Goal: Transaction & Acquisition: Download file/media

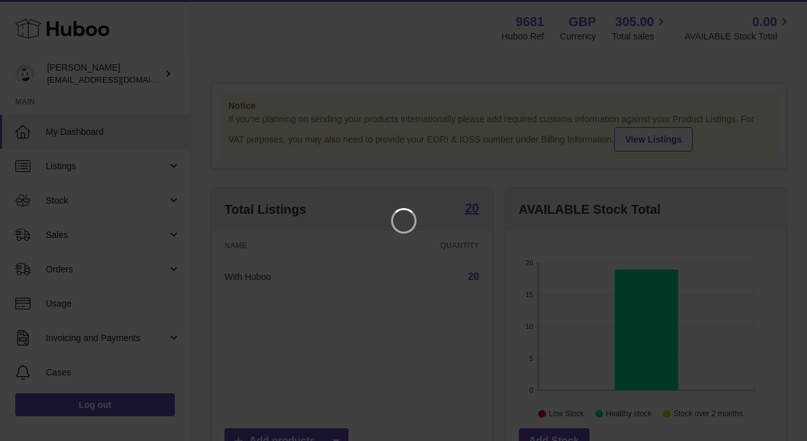
scroll to position [199, 280]
click at [775, 13] on icon "Close" at bounding box center [774, 11] width 15 height 15
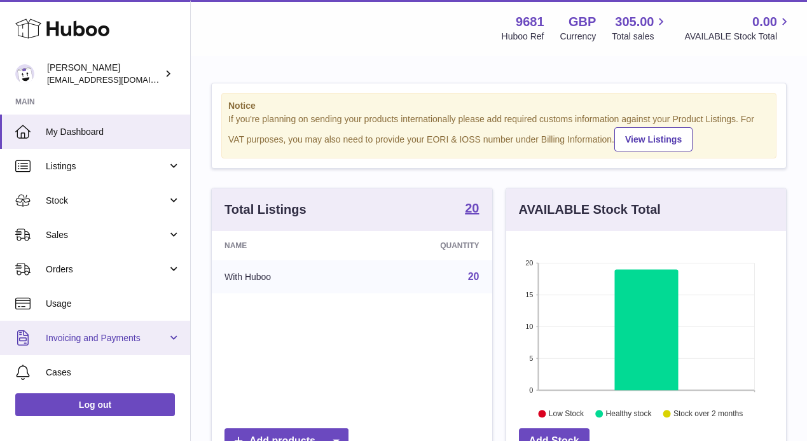
click at [92, 330] on link "Invoicing and Payments" at bounding box center [95, 338] width 190 height 34
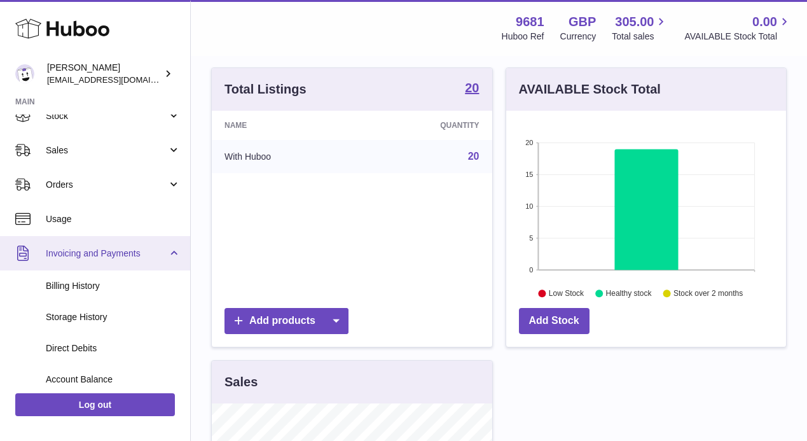
scroll to position [87, 0]
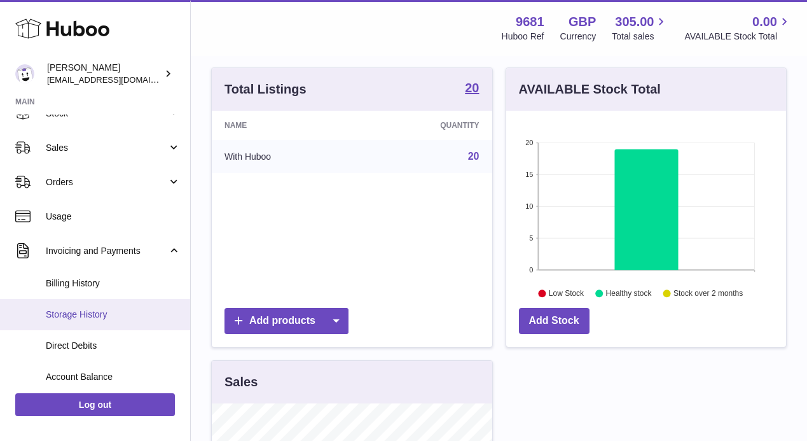
click at [69, 315] on span "Storage History" at bounding box center [113, 315] width 135 height 12
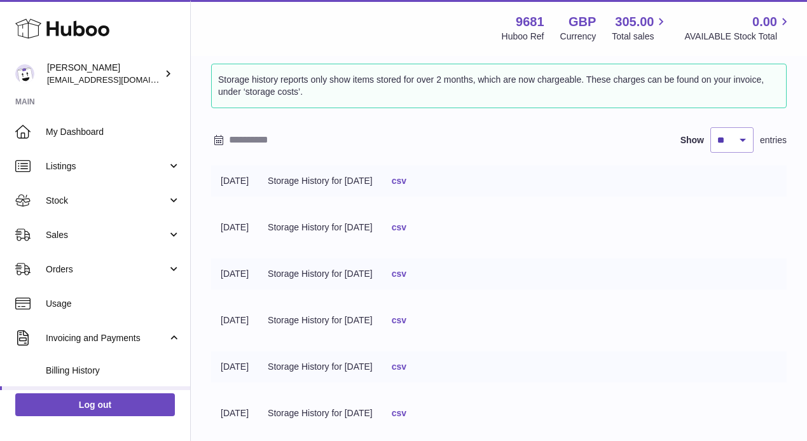
scroll to position [60, 0]
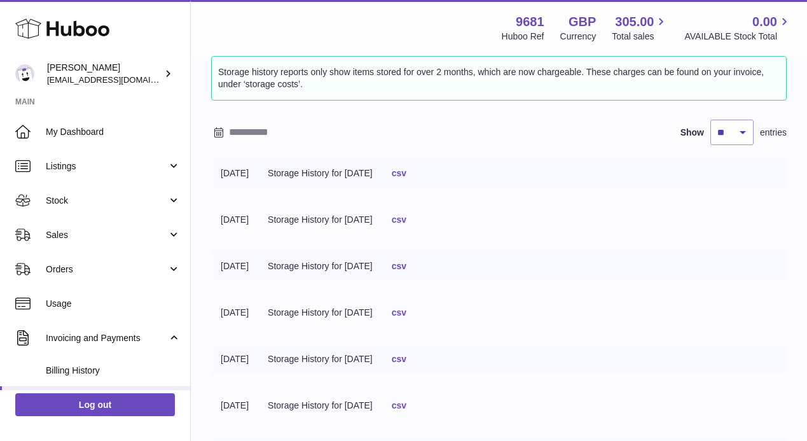
click at [407, 174] on link "csv" at bounding box center [399, 173] width 15 height 10
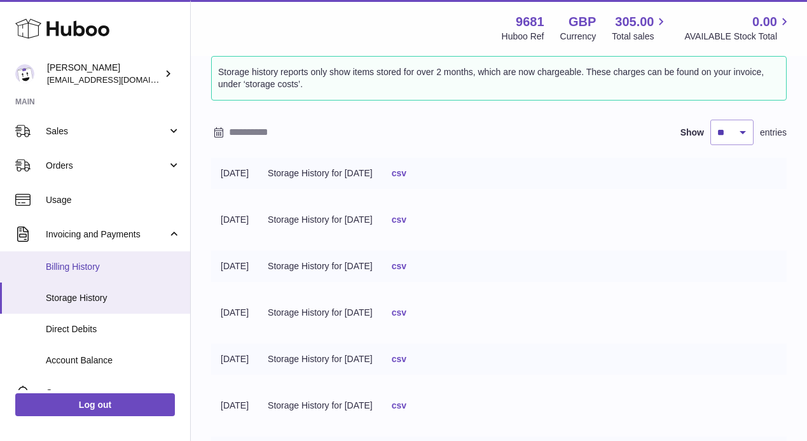
scroll to position [104, 0]
click at [79, 263] on span "Billing History" at bounding box center [113, 266] width 135 height 12
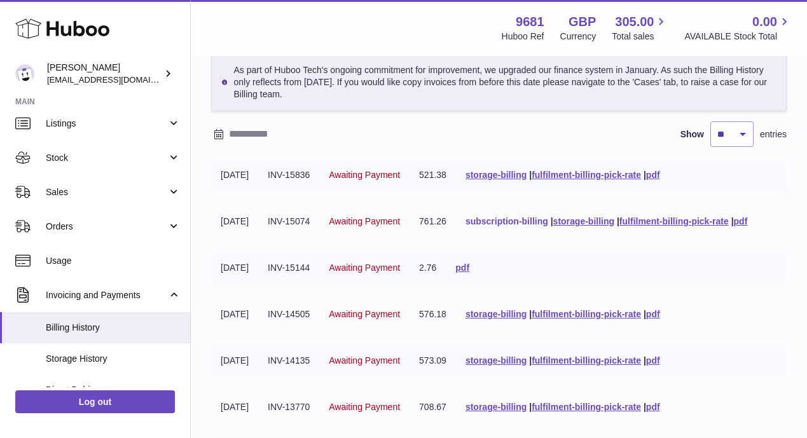
scroll to position [63, 0]
click at [582, 314] on link "fulfilment-billing-pick-rate" at bounding box center [586, 314] width 109 height 10
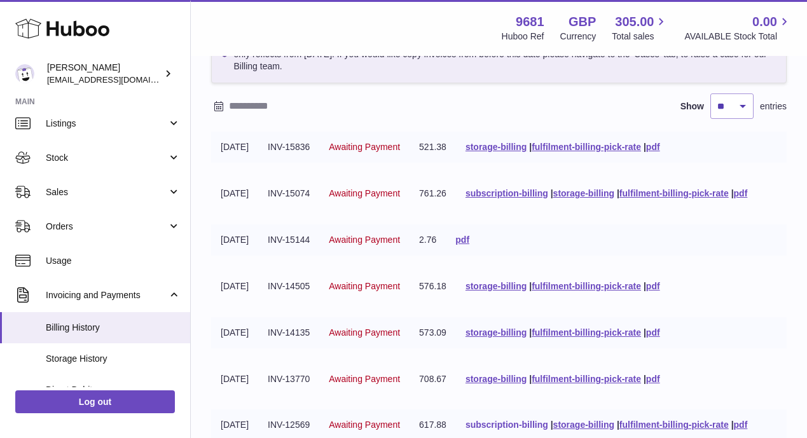
scroll to position [87, 0]
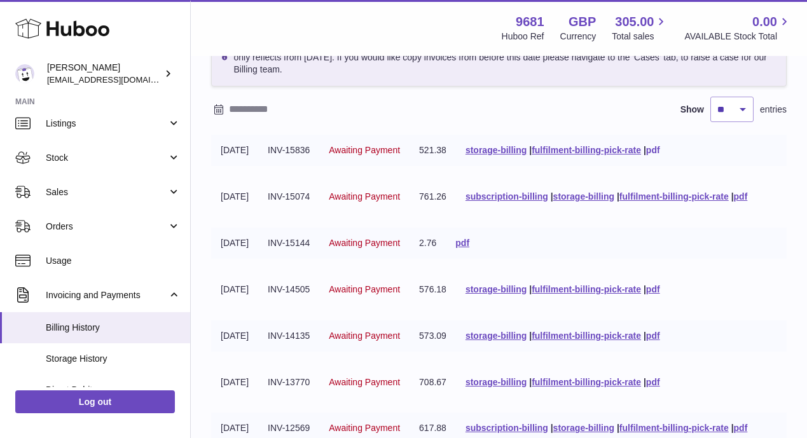
click at [660, 151] on link "pdf" at bounding box center [653, 150] width 14 height 10
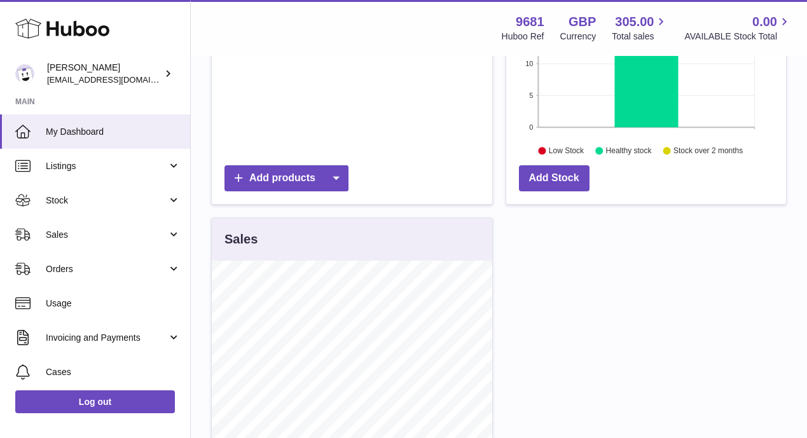
scroll to position [335, 0]
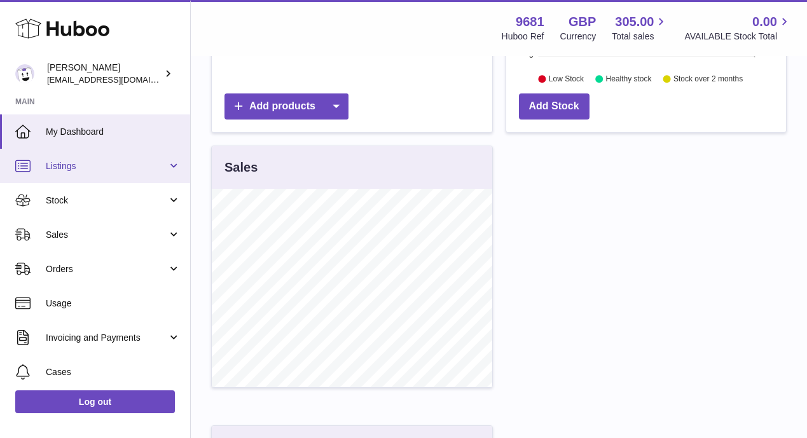
click at [64, 168] on span "Listings" at bounding box center [107, 166] width 122 height 12
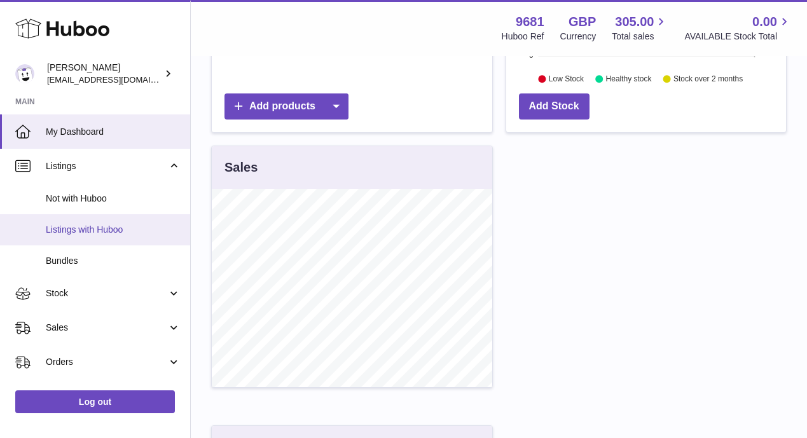
click at [75, 220] on link "Listings with Huboo" at bounding box center [95, 229] width 190 height 31
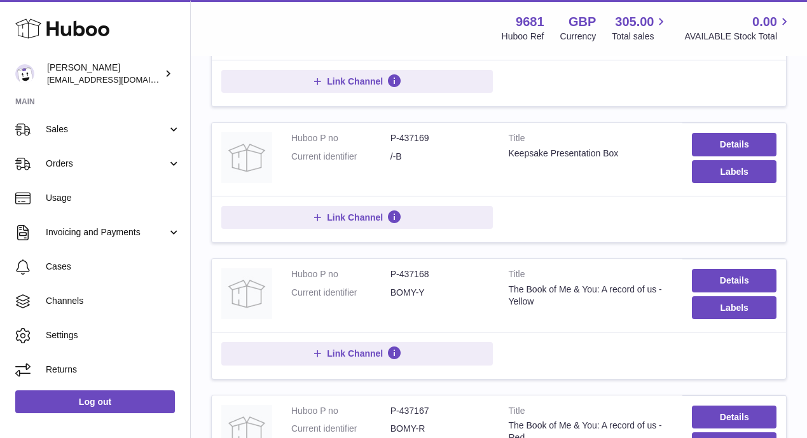
scroll to position [425, 0]
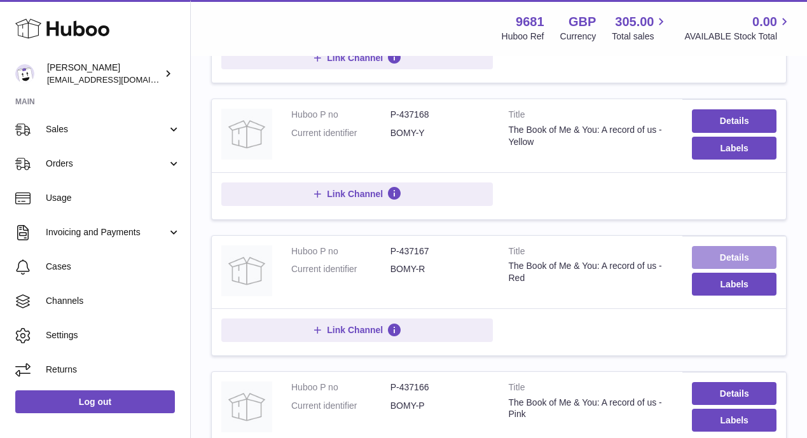
click at [731, 257] on link "Details" at bounding box center [734, 257] width 85 height 23
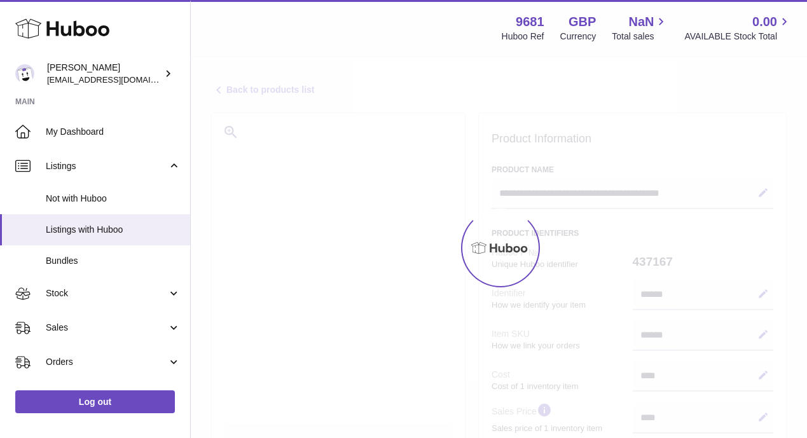
select select
select select "****"
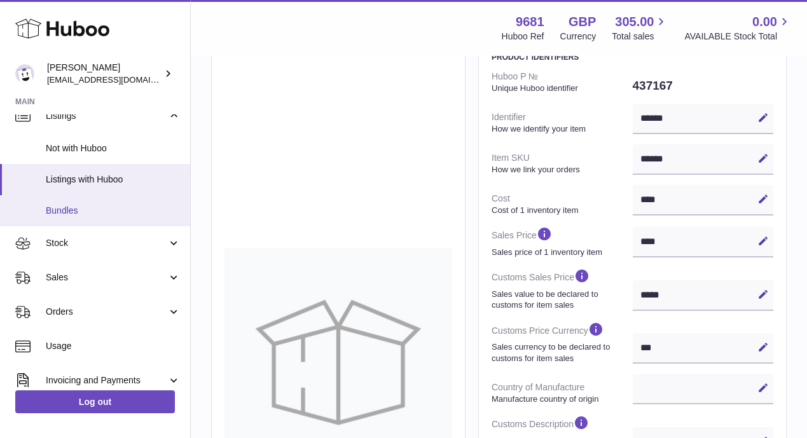
scroll to position [52, 0]
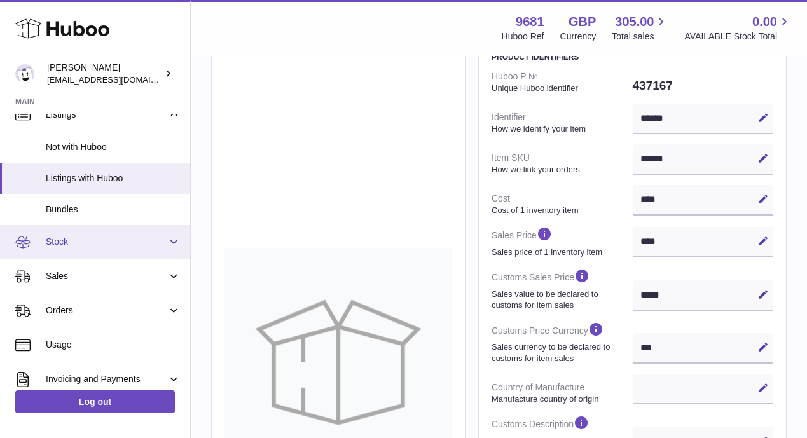
click at [90, 239] on span "Stock" at bounding box center [107, 242] width 122 height 12
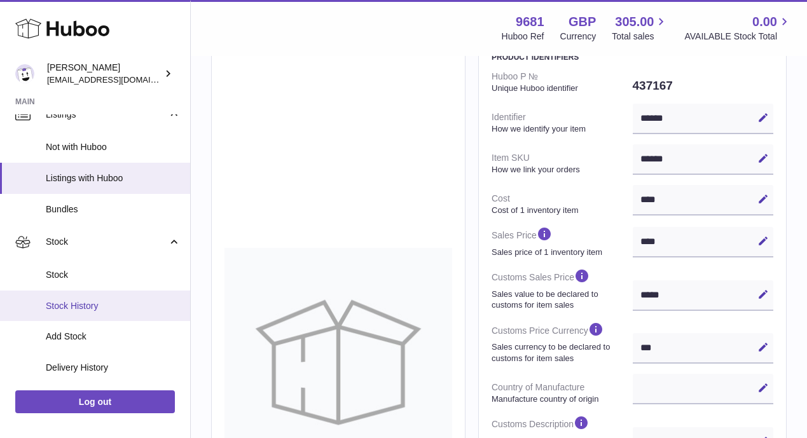
click at [66, 309] on span "Stock History" at bounding box center [113, 306] width 135 height 12
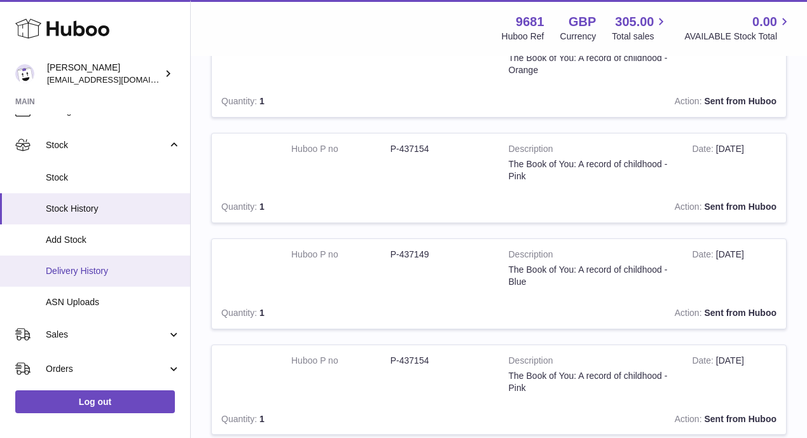
scroll to position [172, 0]
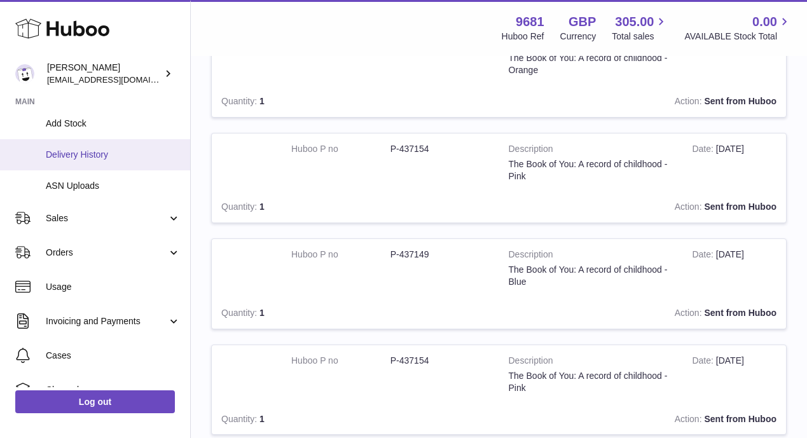
click at [104, 317] on span "Invoicing and Payments" at bounding box center [107, 322] width 122 height 12
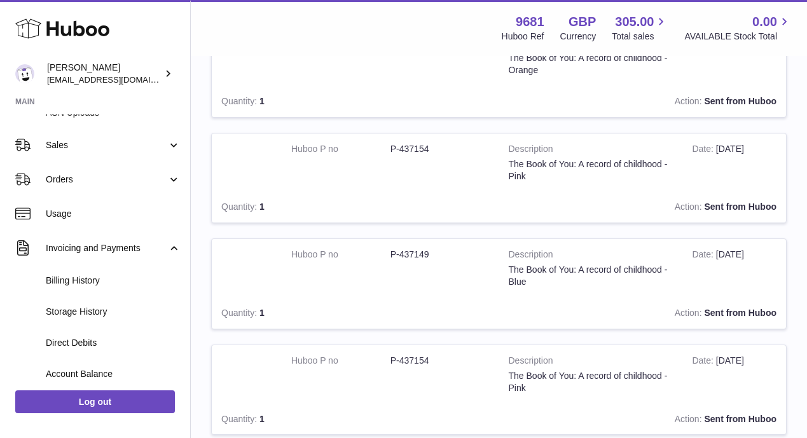
scroll to position [255, 0]
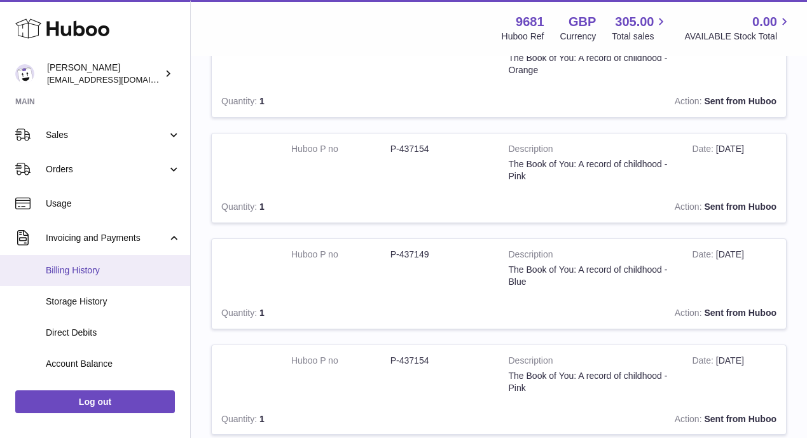
click at [59, 269] on span "Billing History" at bounding box center [113, 271] width 135 height 12
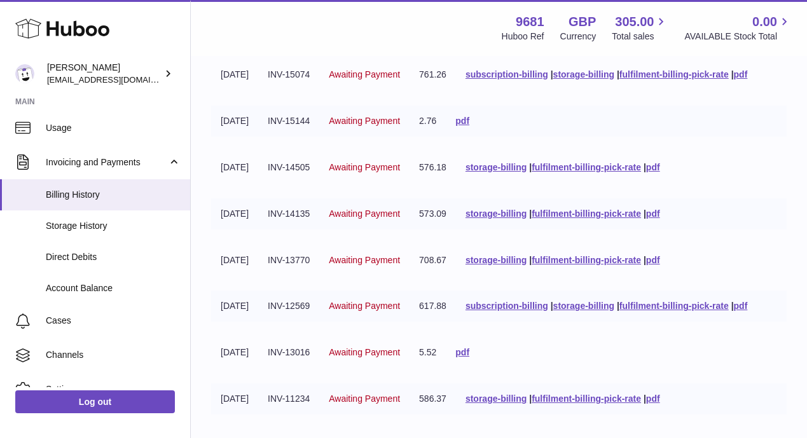
scroll to position [297, 0]
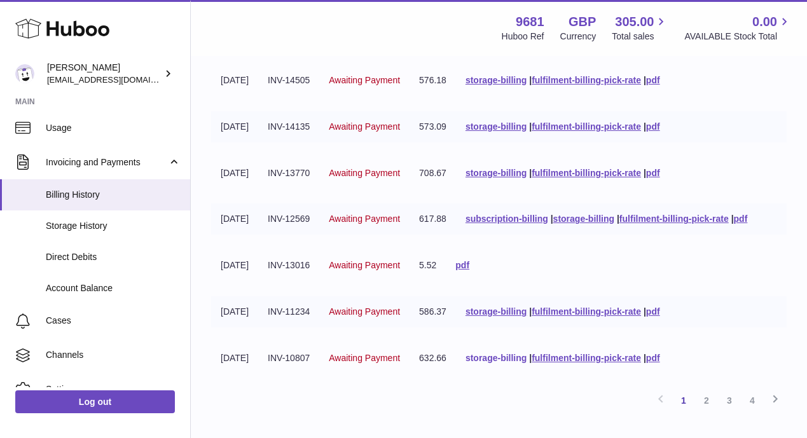
click at [516, 359] on link "storage-billing" at bounding box center [496, 358] width 61 height 10
click at [605, 359] on link "fulfilment-billing-pick-rate" at bounding box center [586, 358] width 109 height 10
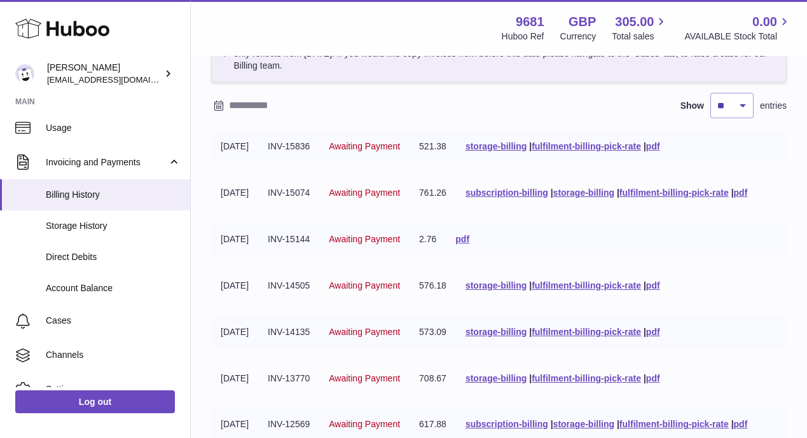
scroll to position [0, 0]
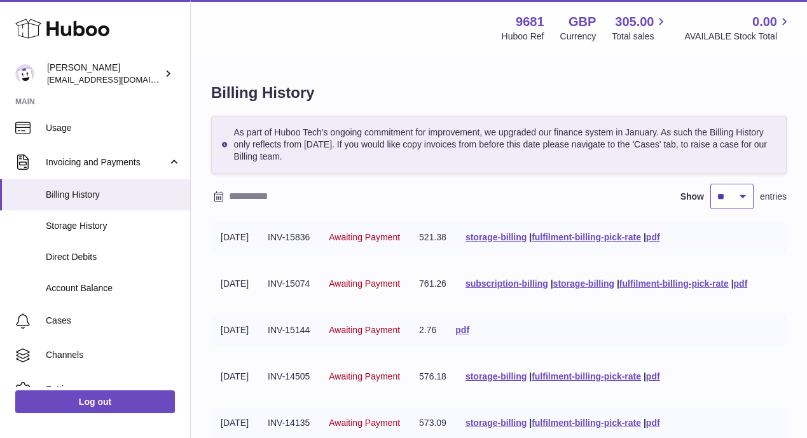
click at [744, 195] on select "** ** ** ***" at bounding box center [732, 196] width 43 height 25
select select "***"
click at [711, 184] on select "** ** ** ***" at bounding box center [732, 196] width 43 height 25
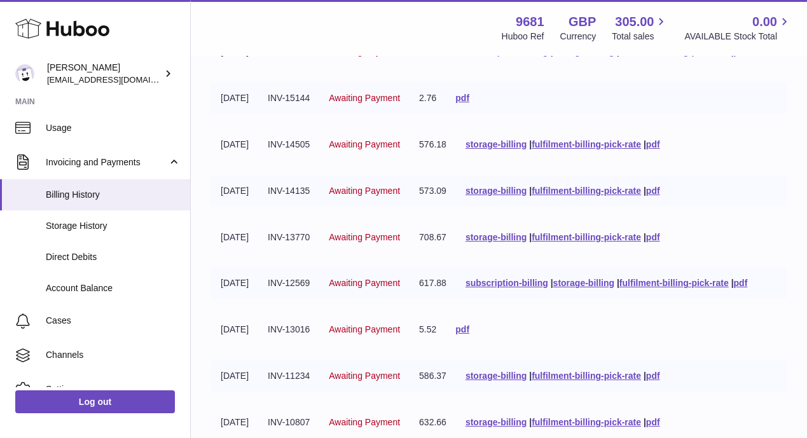
scroll to position [340, 0]
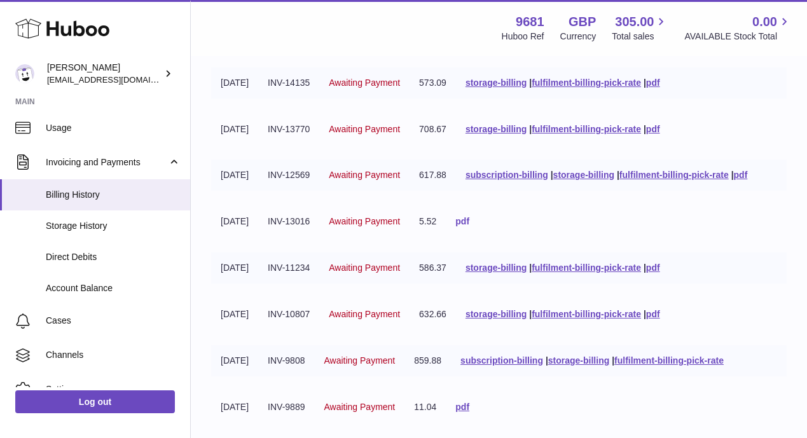
click at [470, 221] on link "pdf" at bounding box center [463, 221] width 14 height 10
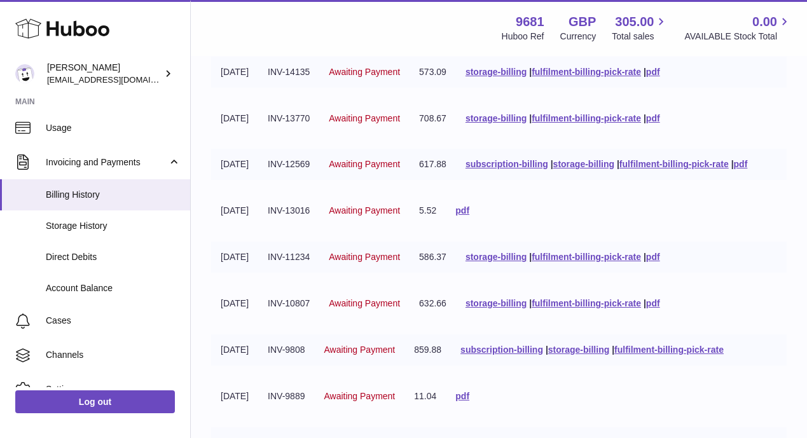
scroll to position [354, 0]
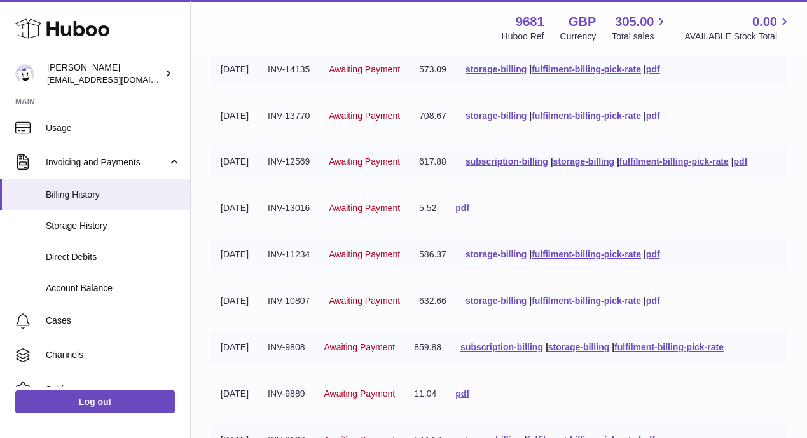
click at [510, 253] on link "storage-billing" at bounding box center [496, 254] width 61 height 10
click at [597, 253] on link "fulfilment-billing-pick-rate" at bounding box center [586, 254] width 109 height 10
click at [660, 255] on link "pdf" at bounding box center [653, 254] width 14 height 10
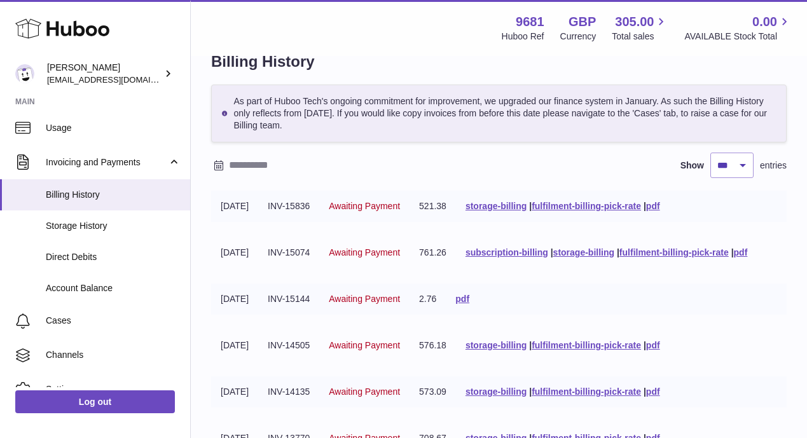
scroll to position [13, 0]
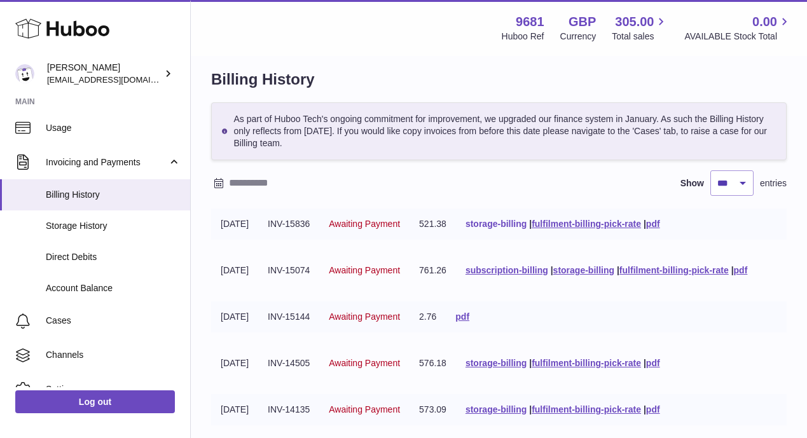
click at [510, 223] on link "storage-billing" at bounding box center [496, 224] width 61 height 10
click at [599, 223] on link "fulfilment-billing-pick-rate" at bounding box center [586, 224] width 109 height 10
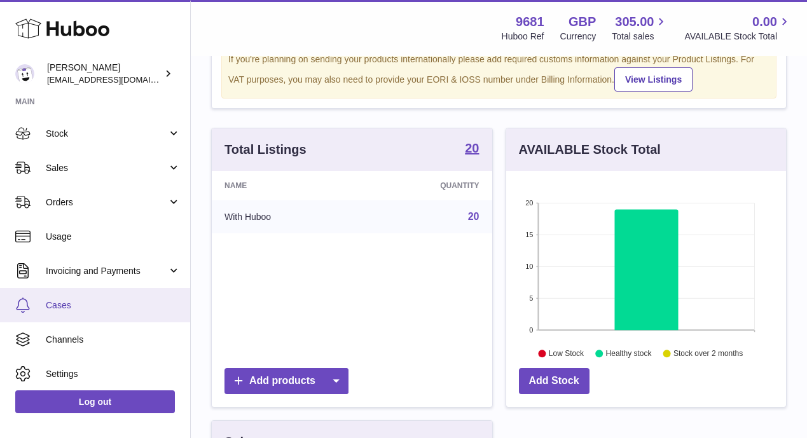
scroll to position [67, 0]
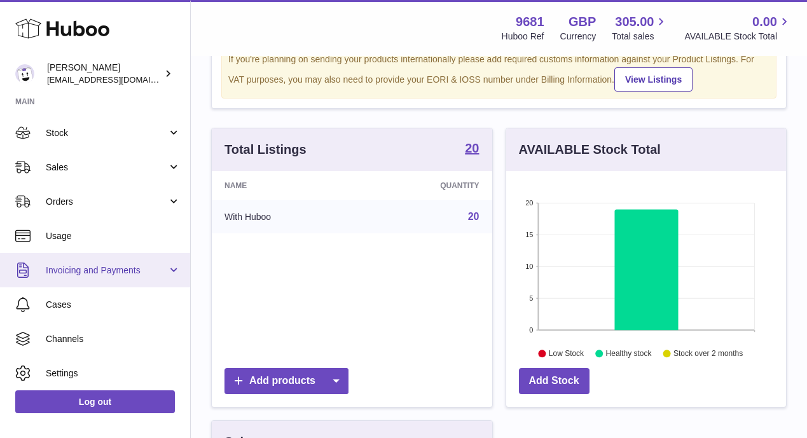
click at [170, 272] on link "Invoicing and Payments" at bounding box center [95, 270] width 190 height 34
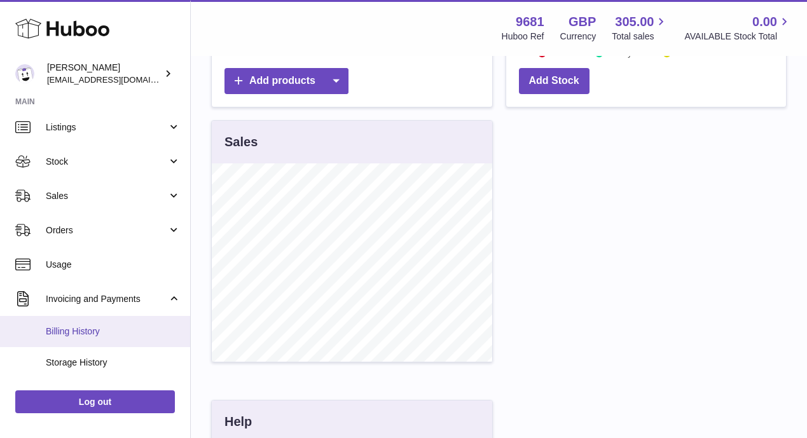
scroll to position [34, 0]
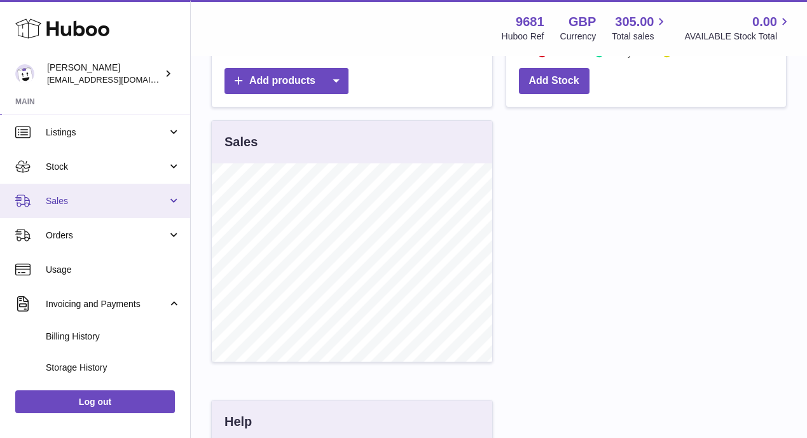
click at [126, 202] on span "Sales" at bounding box center [107, 201] width 122 height 12
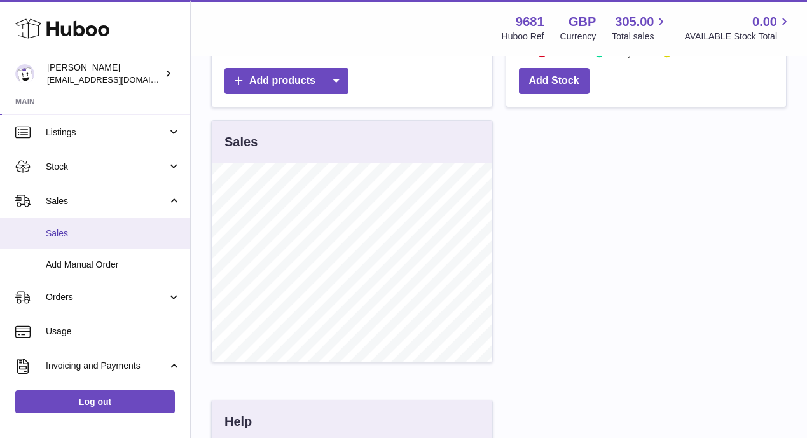
click at [69, 230] on span "Sales" at bounding box center [113, 234] width 135 height 12
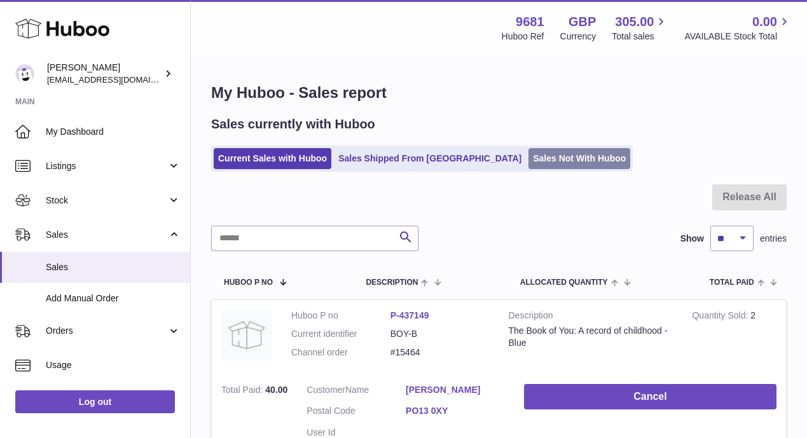
click at [529, 158] on link "Sales Not With Huboo" at bounding box center [580, 158] width 102 height 21
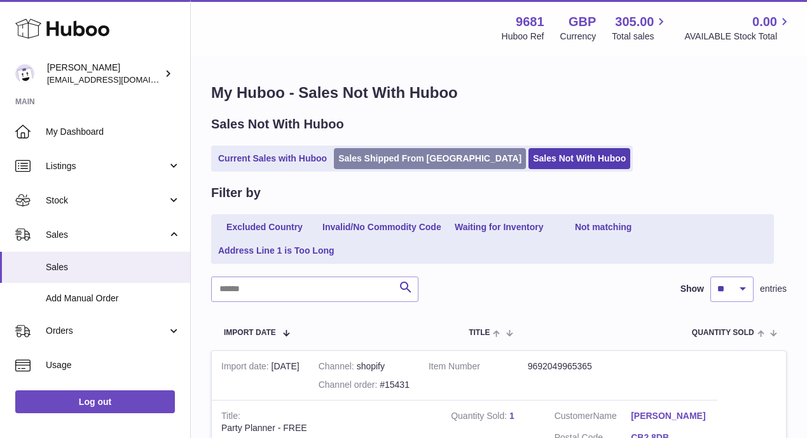
click at [388, 157] on link "Sales Shipped From [GEOGRAPHIC_DATA]" at bounding box center [430, 158] width 192 height 21
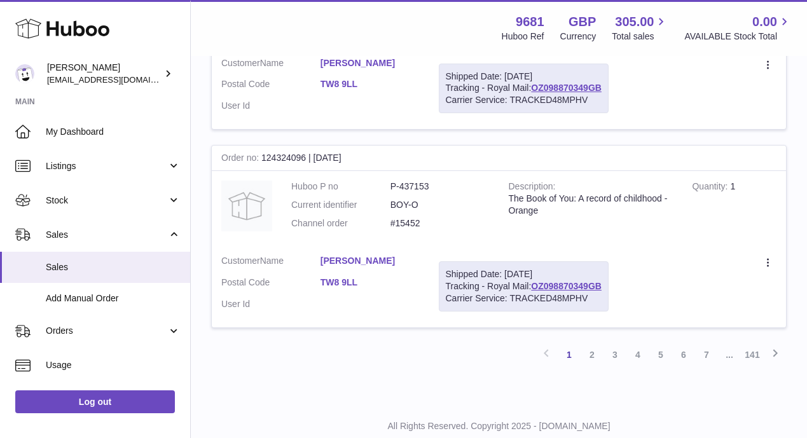
scroll to position [1883, 0]
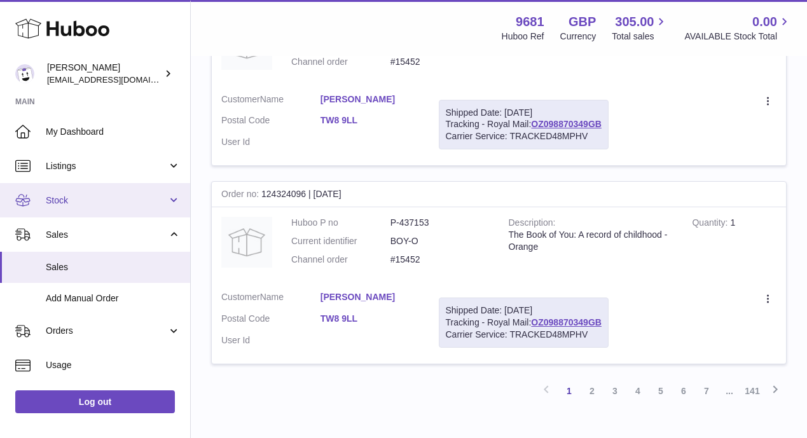
click at [144, 199] on span "Stock" at bounding box center [107, 201] width 122 height 12
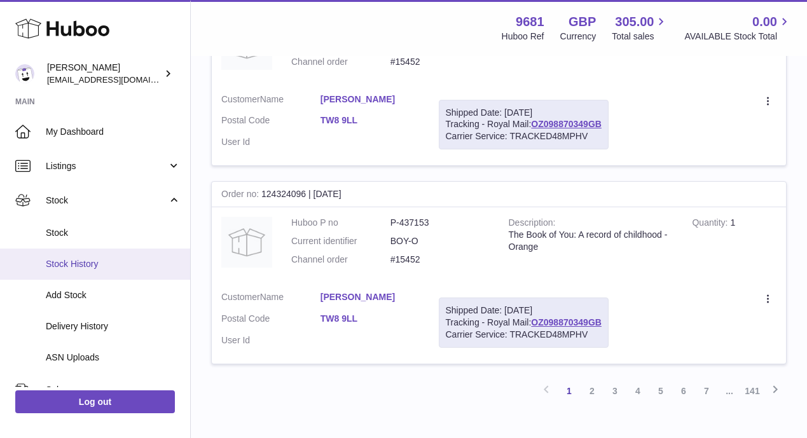
click at [67, 263] on span "Stock History" at bounding box center [113, 264] width 135 height 12
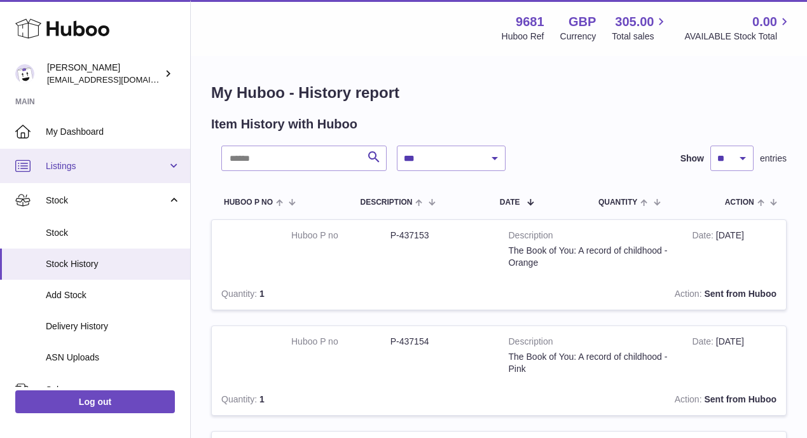
click at [65, 171] on span "Listings" at bounding box center [107, 166] width 122 height 12
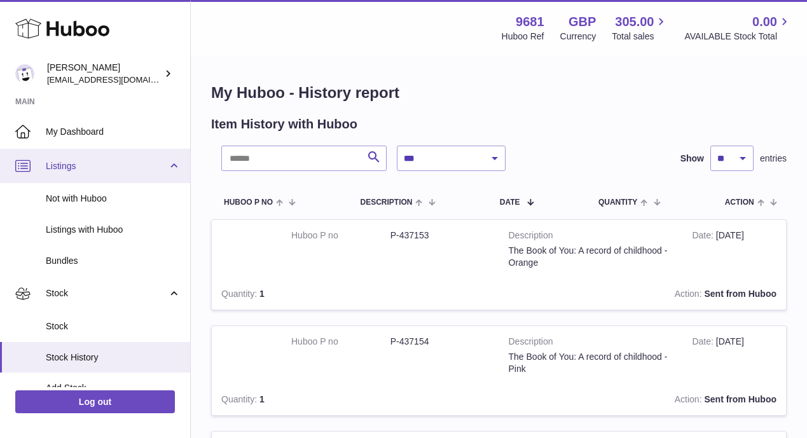
click at [69, 164] on span "Listings" at bounding box center [107, 166] width 122 height 12
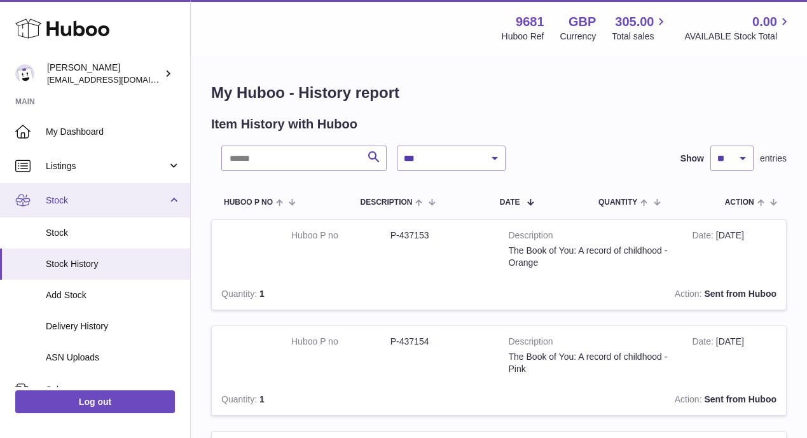
click at [90, 213] on link "Stock" at bounding box center [95, 200] width 190 height 34
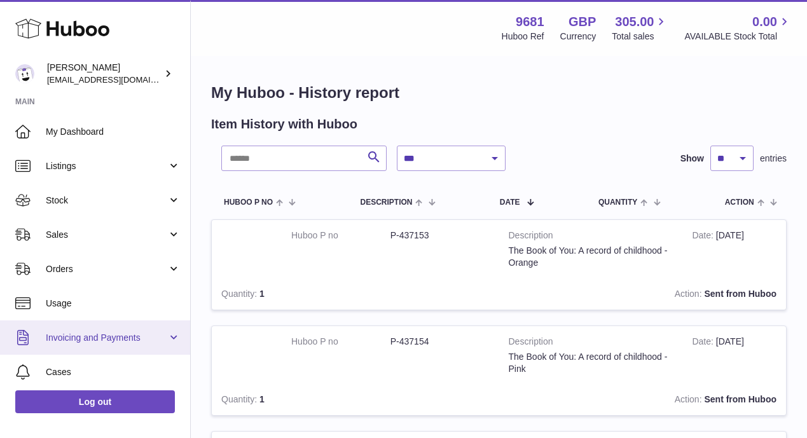
click at [80, 335] on span "Invoicing and Payments" at bounding box center [107, 338] width 122 height 12
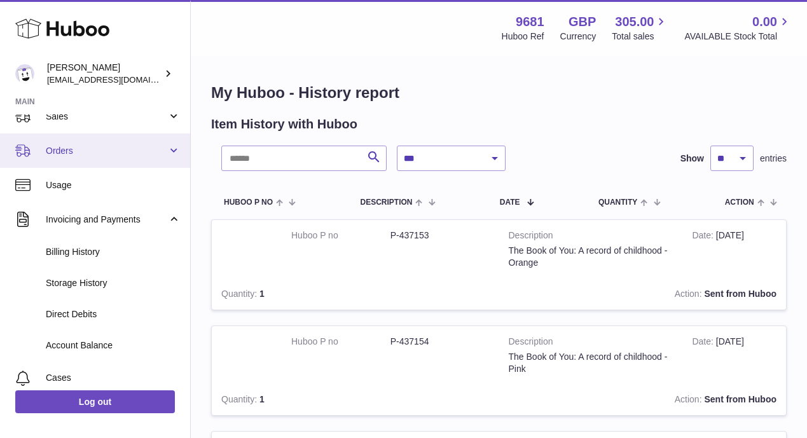
scroll to position [145, 0]
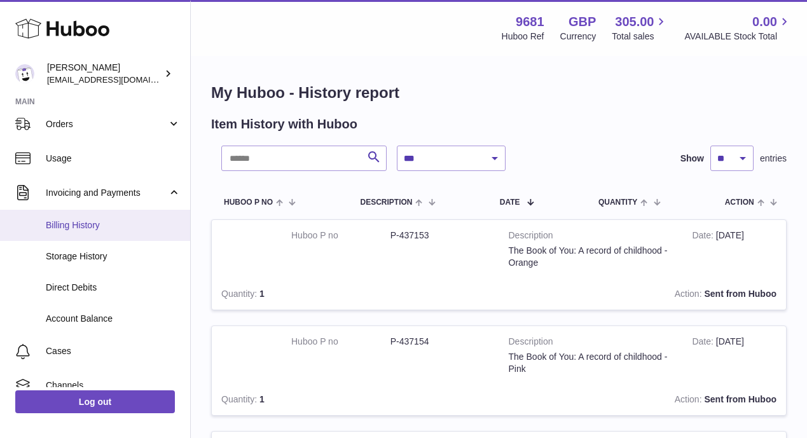
click at [62, 224] on span "Billing History" at bounding box center [113, 226] width 135 height 12
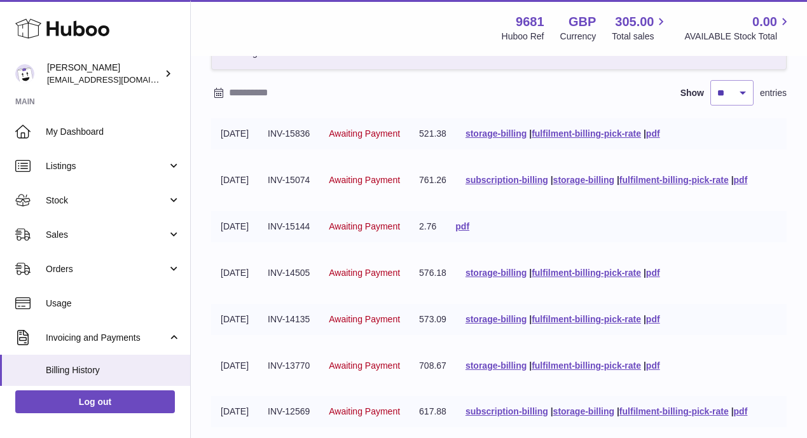
scroll to position [108, 0]
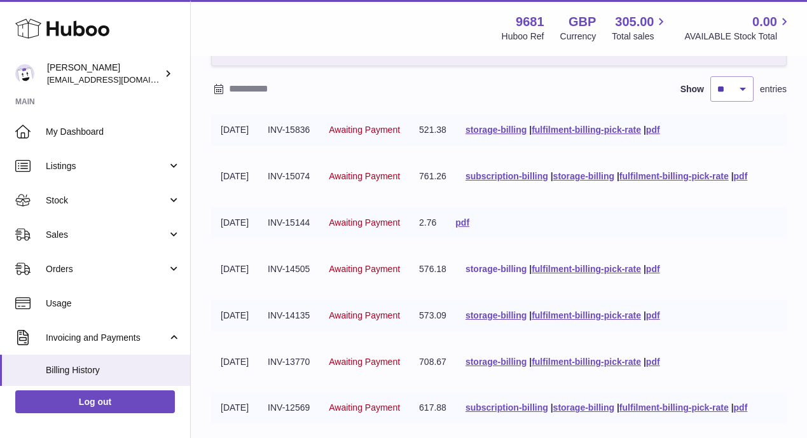
click at [500, 268] on link "storage-billing" at bounding box center [496, 269] width 61 height 10
click at [505, 290] on tbody "08-09-2025 INV-15836 Awaiting Payment 521.38 storage-billing | fulfilment-billi…" at bounding box center [499, 347] width 576 height 464
click at [596, 265] on link "fulfilment-billing-pick-rate" at bounding box center [586, 269] width 109 height 10
click at [660, 269] on link "pdf" at bounding box center [653, 269] width 14 height 10
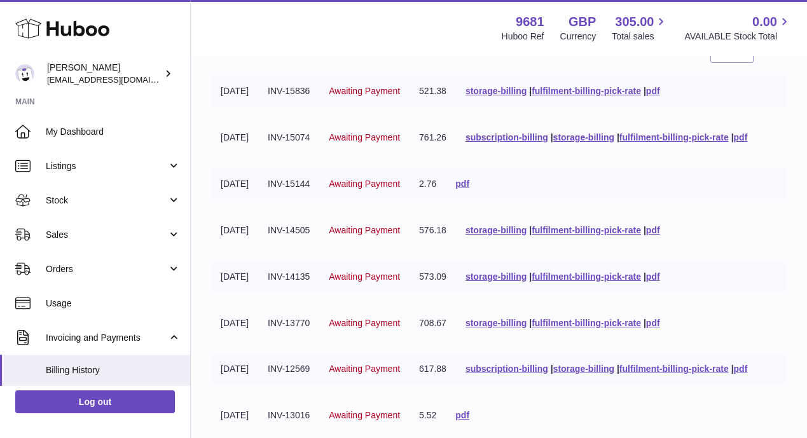
scroll to position [147, 0]
click at [502, 277] on link "storage-billing" at bounding box center [496, 276] width 61 height 10
click at [512, 290] on td "storage-billing | fulfilment-billing-pick-rate | pdf" at bounding box center [563, 276] width 214 height 31
click at [600, 274] on link "fulfilment-billing-pick-rate" at bounding box center [586, 276] width 109 height 10
click at [660, 278] on link "pdf" at bounding box center [653, 276] width 14 height 10
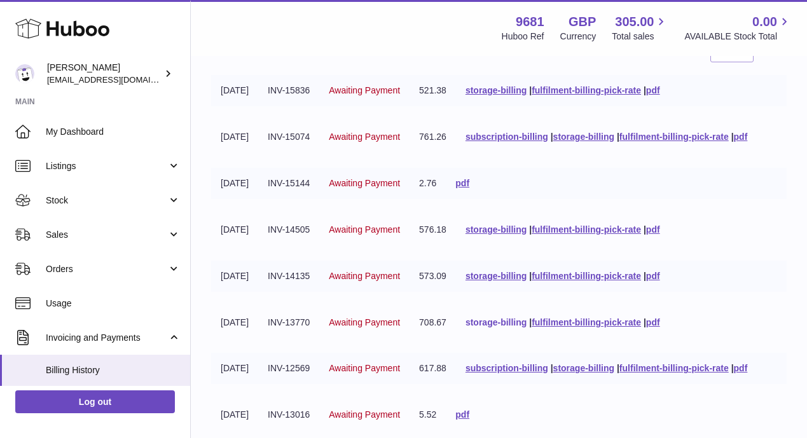
click at [523, 321] on link "storage-billing" at bounding box center [496, 323] width 61 height 10
click at [603, 321] on link "fulfilment-billing-pick-rate" at bounding box center [586, 323] width 109 height 10
click at [660, 323] on link "pdf" at bounding box center [653, 323] width 14 height 10
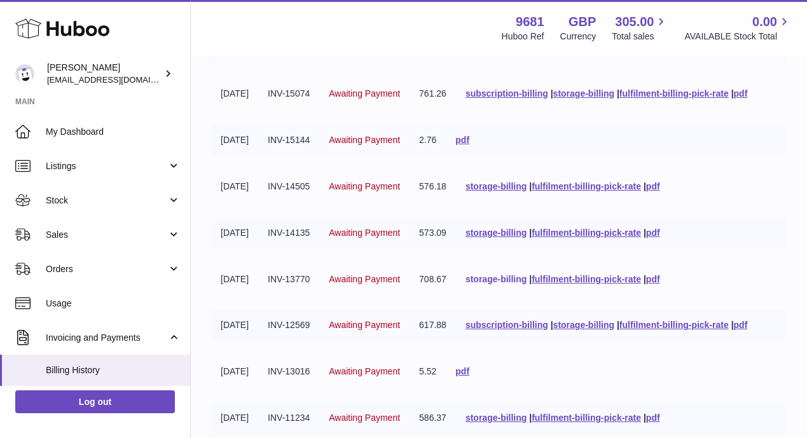
scroll to position [194, 0]
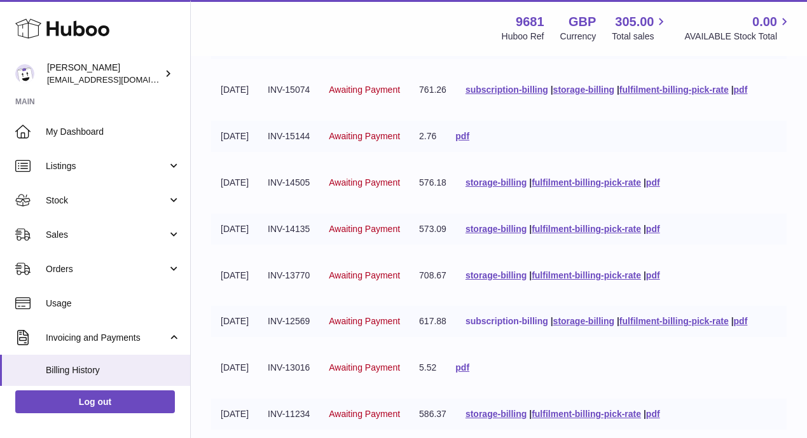
click at [521, 321] on link "subscription-billing" at bounding box center [507, 321] width 83 height 10
click at [611, 319] on link "storage-billing" at bounding box center [584, 321] width 61 height 10
click at [683, 321] on link "fulfilment-billing-pick-rate" at bounding box center [674, 321] width 109 height 10
click at [748, 319] on link "pdf" at bounding box center [741, 321] width 14 height 10
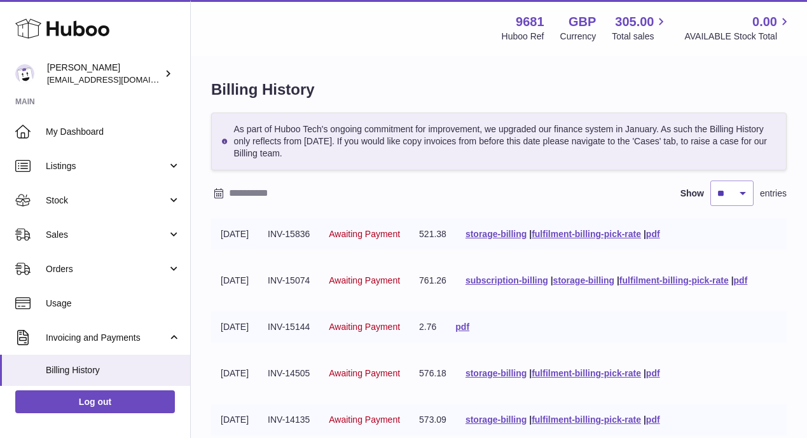
scroll to position [0, 0]
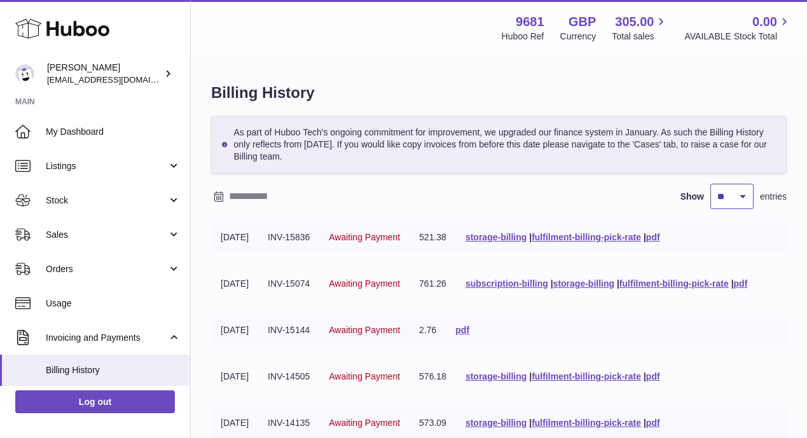
click at [741, 195] on select "** ** ** ***" at bounding box center [732, 196] width 43 height 25
click at [711, 184] on select "** ** ** ***" at bounding box center [732, 196] width 43 height 25
click at [745, 195] on select "** ** ** ***" at bounding box center [732, 196] width 43 height 25
select select "**"
click at [711, 184] on select "** ** ** ***" at bounding box center [732, 196] width 43 height 25
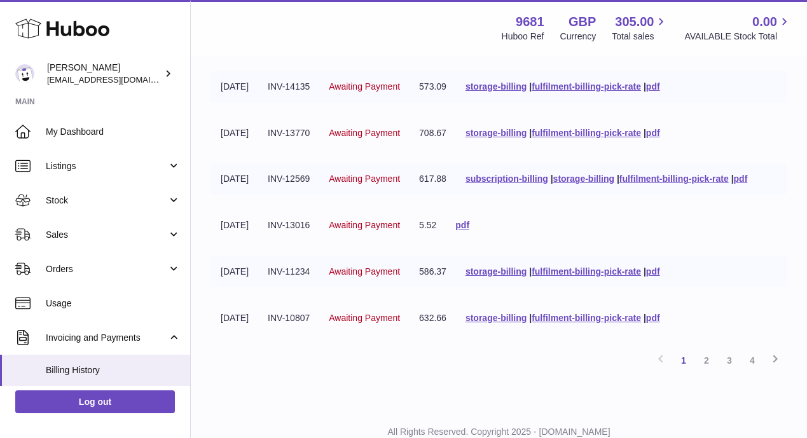
scroll to position [326, 0]
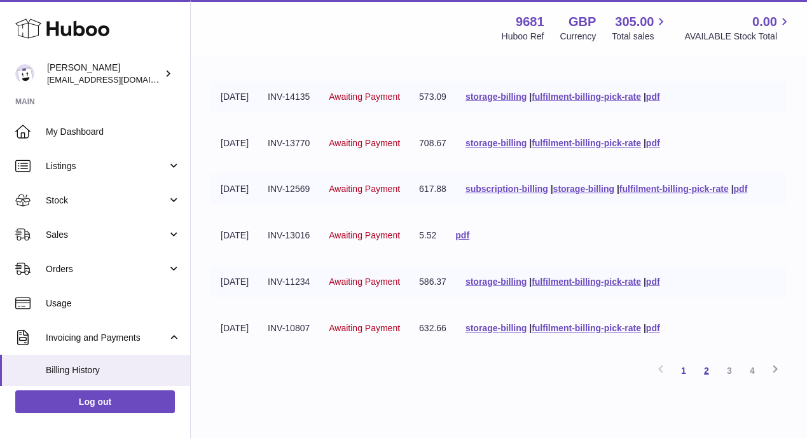
click at [711, 368] on link "2" at bounding box center [706, 371] width 23 height 23
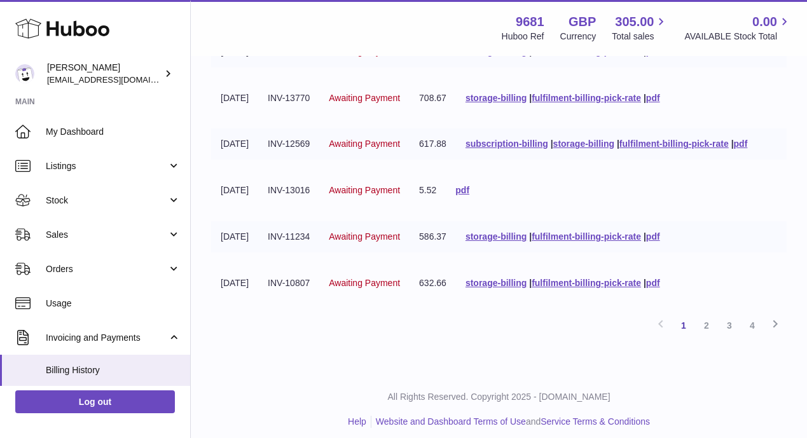
scroll to position [381, 0]
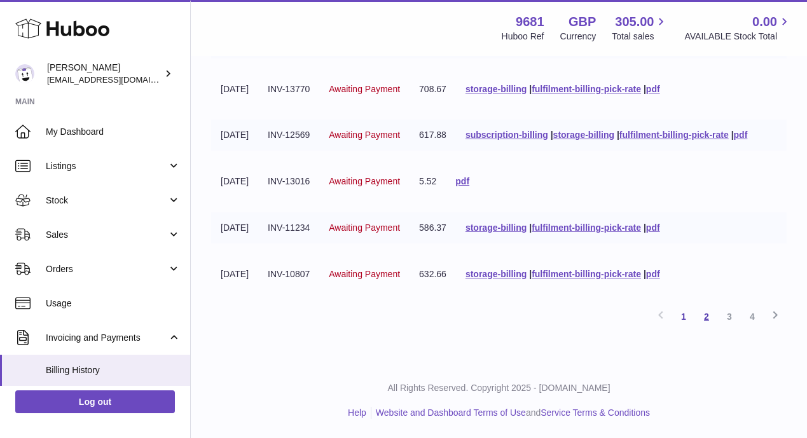
click at [707, 314] on link "2" at bounding box center [706, 316] width 23 height 23
click at [729, 315] on link "3" at bounding box center [729, 316] width 23 height 23
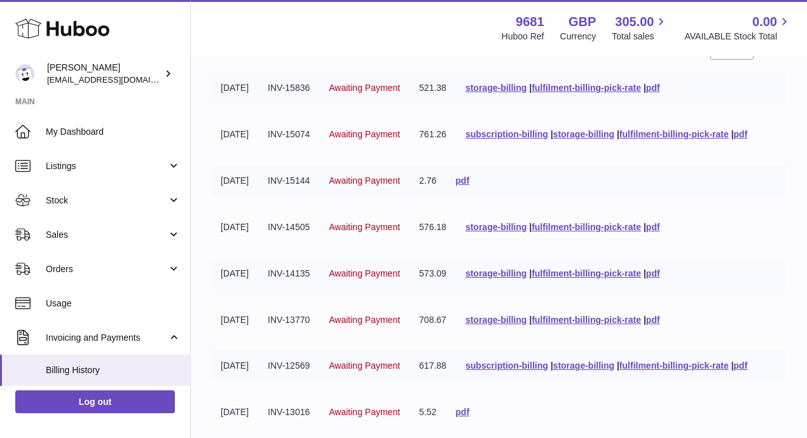
scroll to position [381, 0]
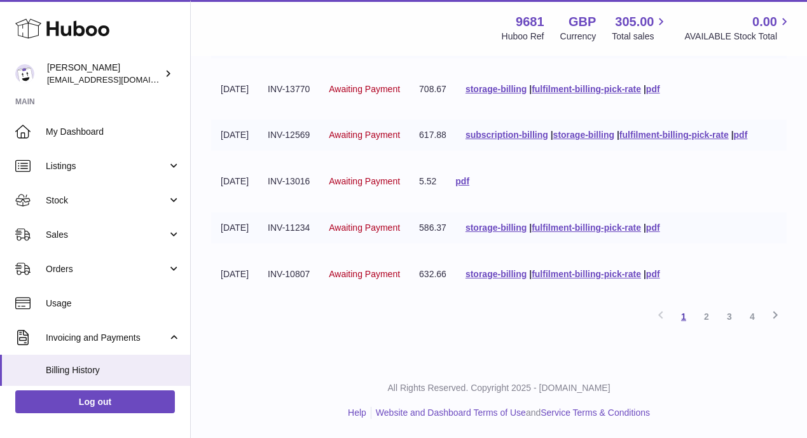
click at [684, 313] on link "1" at bounding box center [684, 316] width 23 height 23
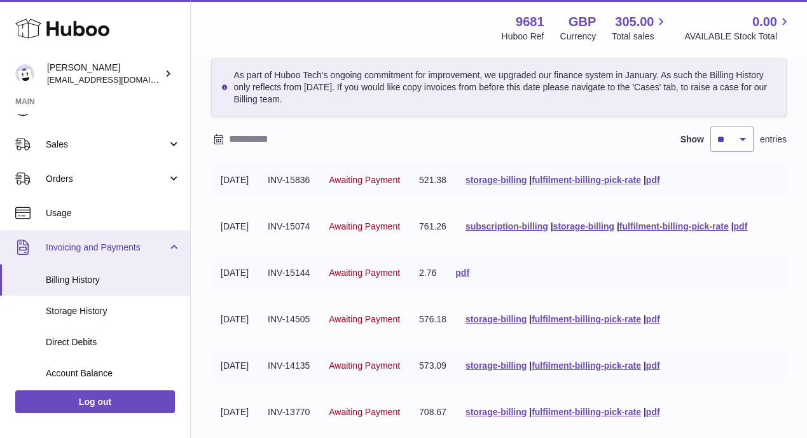
scroll to position [106, 0]
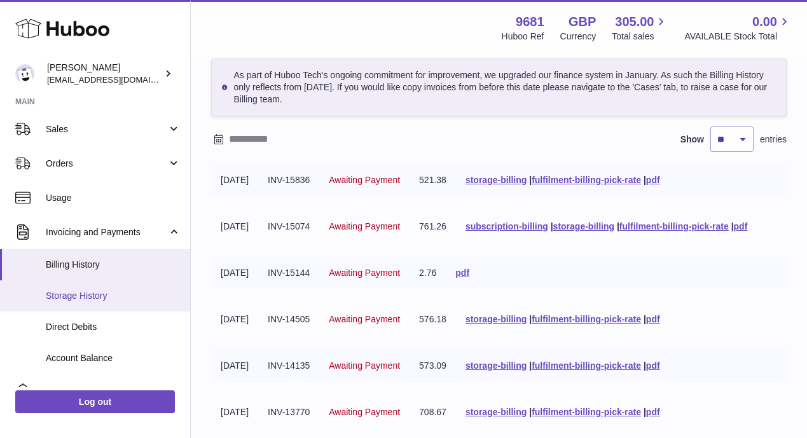
click at [76, 295] on span "Storage History" at bounding box center [113, 296] width 135 height 12
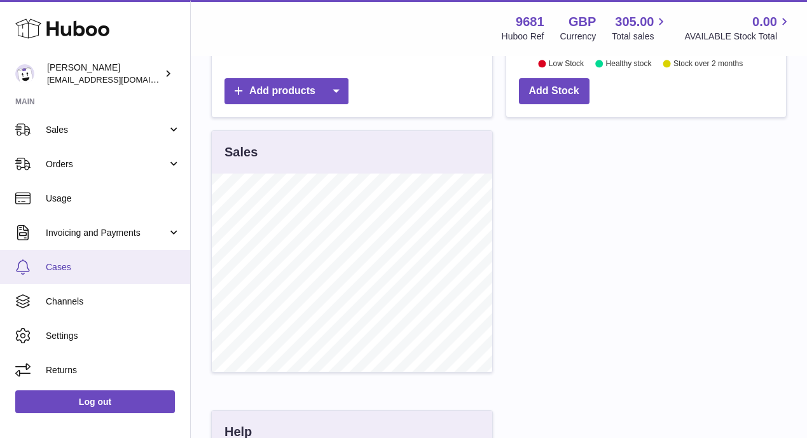
scroll to position [430, 0]
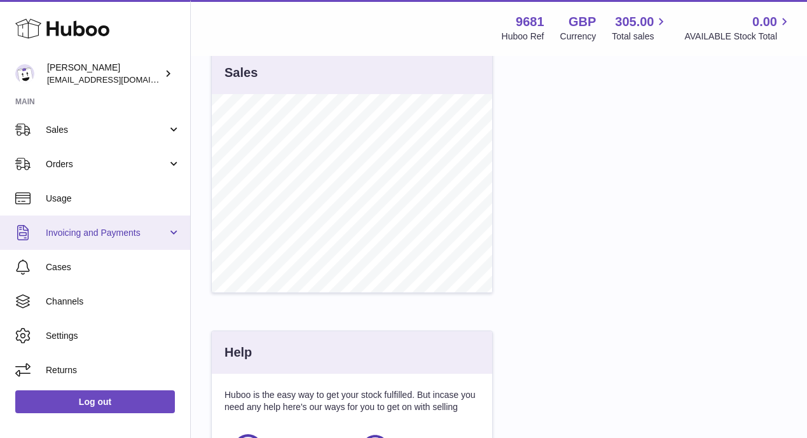
click at [83, 227] on span "Invoicing and Payments" at bounding box center [107, 233] width 122 height 12
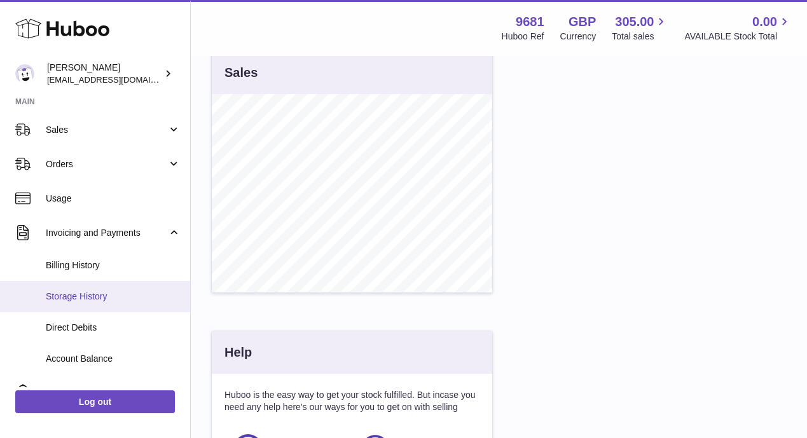
click at [69, 298] on span "Storage History" at bounding box center [113, 297] width 135 height 12
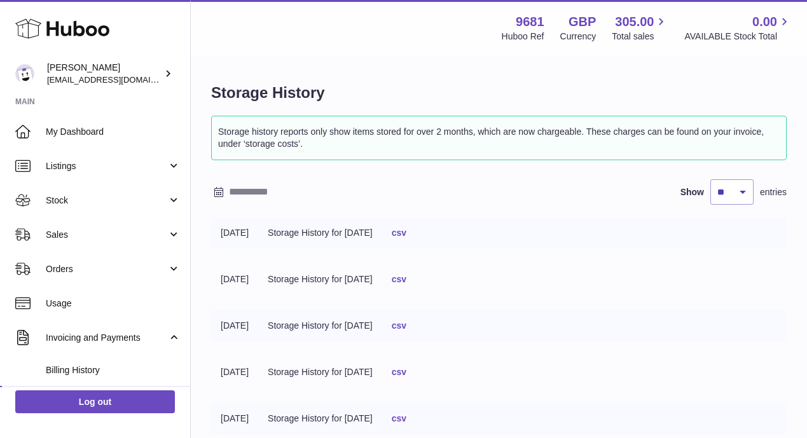
click at [407, 280] on link "csv" at bounding box center [399, 279] width 15 height 10
click at [407, 281] on link "csv" at bounding box center [399, 279] width 15 height 10
click at [407, 325] on link "csv" at bounding box center [399, 326] width 15 height 10
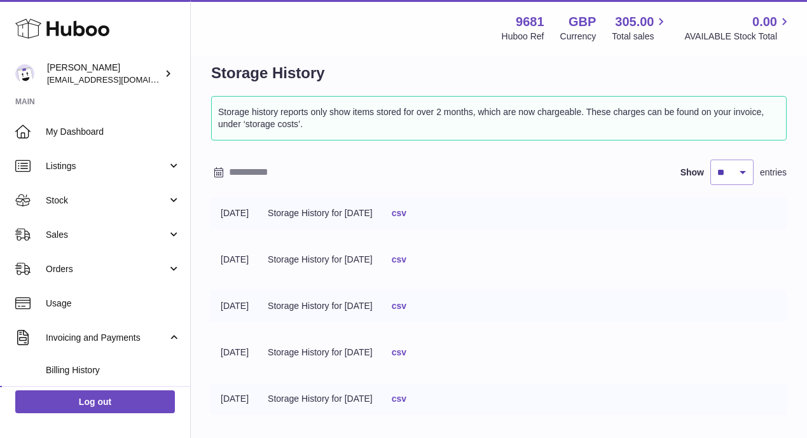
scroll to position [23, 0]
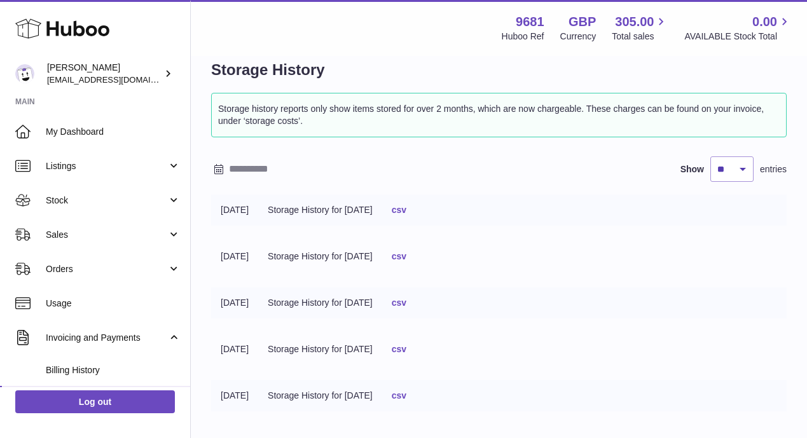
click at [407, 351] on link "csv" at bounding box center [399, 349] width 15 height 10
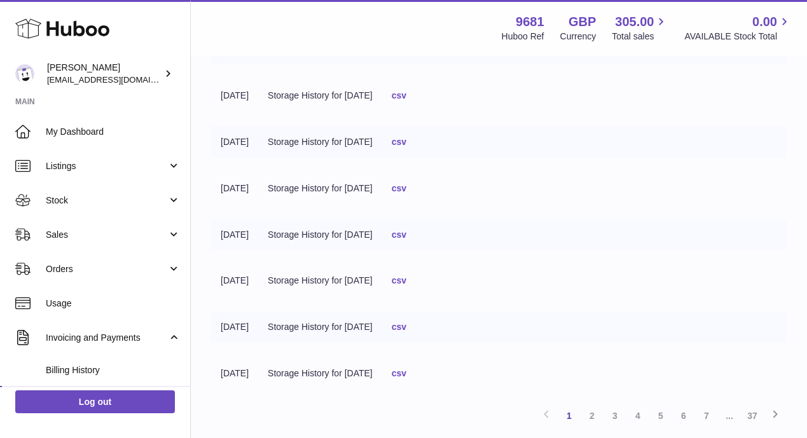
scroll to position [0, 0]
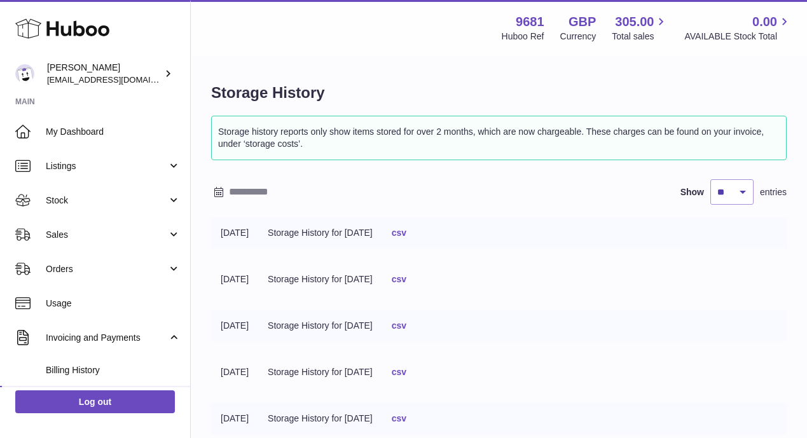
click at [407, 233] on link "csv" at bounding box center [399, 233] width 15 height 10
